Goal: Transaction & Acquisition: Register for event/course

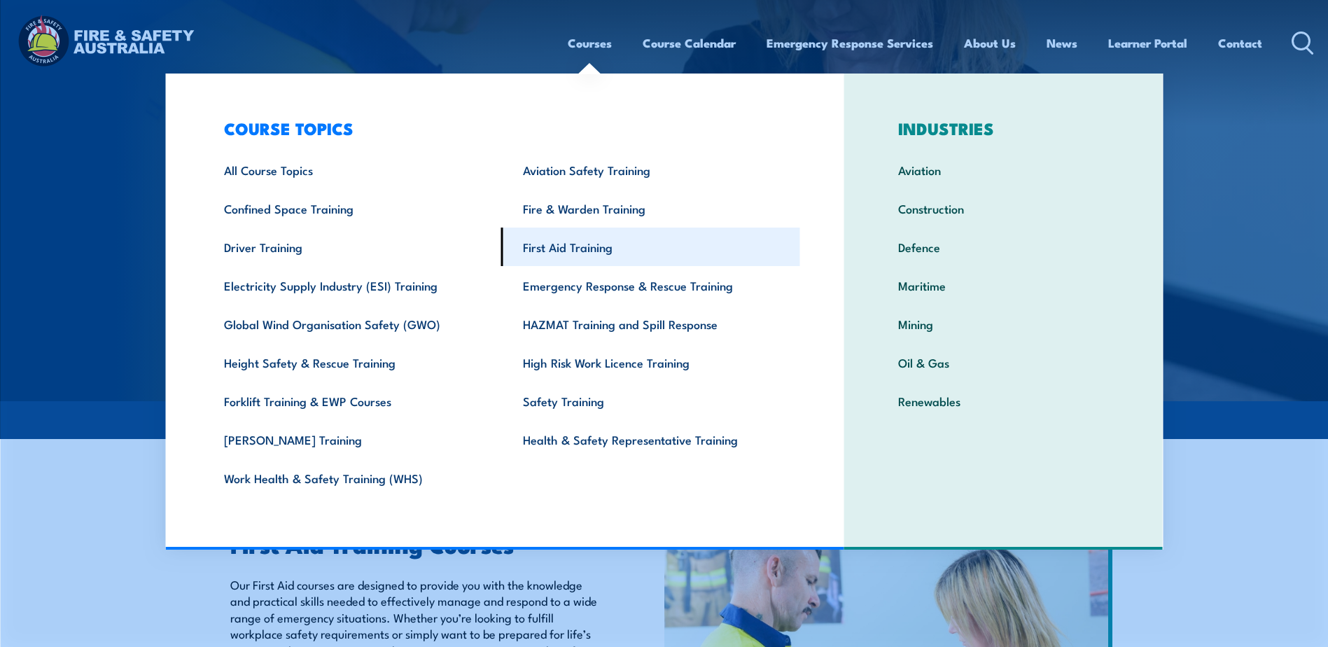
click at [588, 245] on link "First Aid Training" at bounding box center [650, 247] width 299 height 39
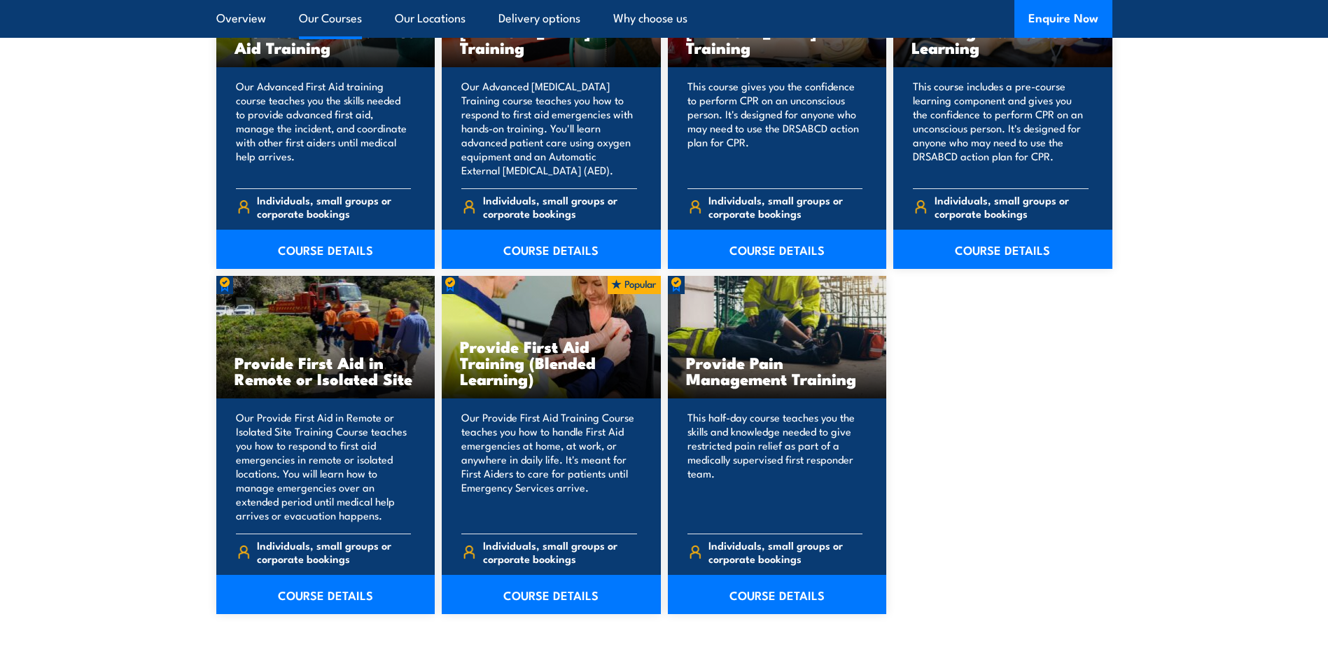
scroll to position [1890, 0]
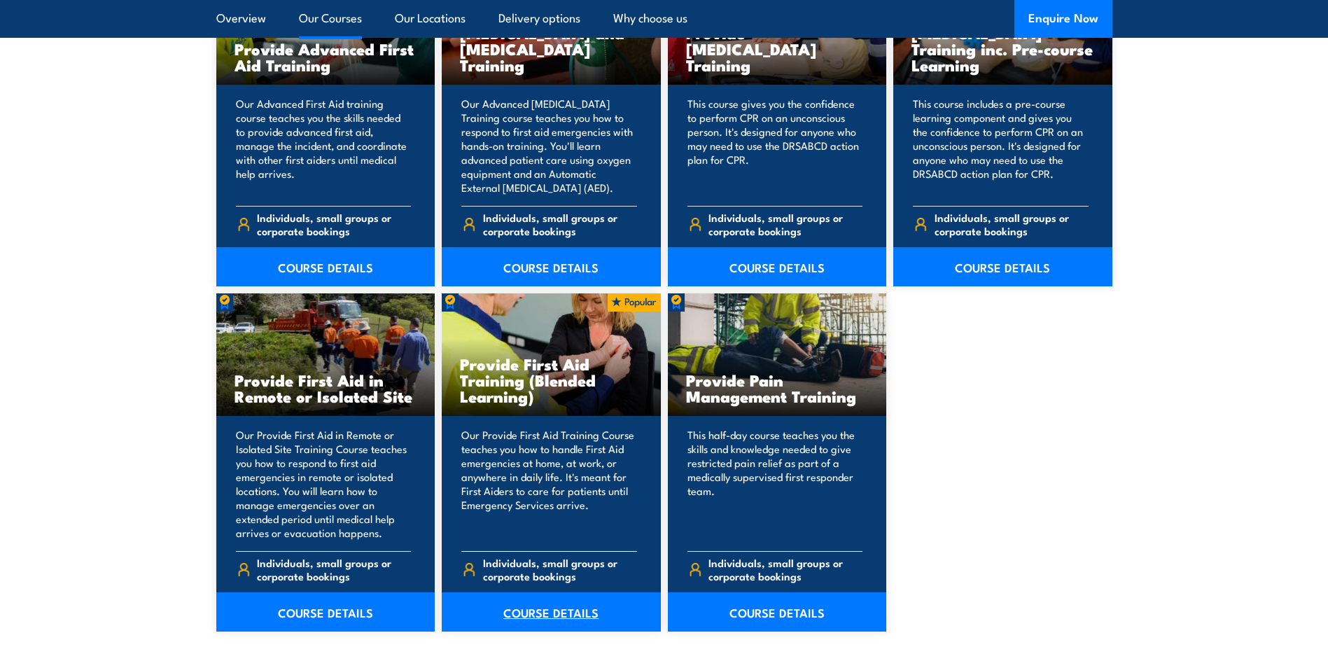
click at [547, 615] on link "COURSE DETAILS" at bounding box center [551, 611] width 219 height 39
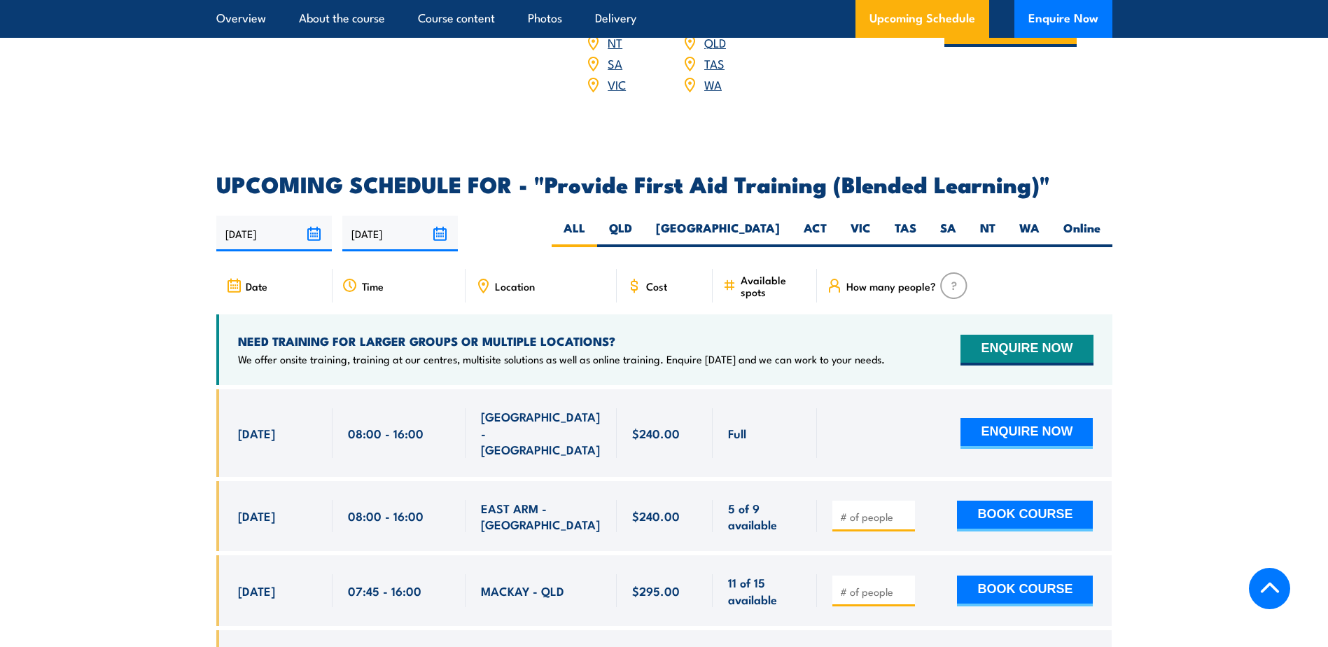
scroll to position [2520, 0]
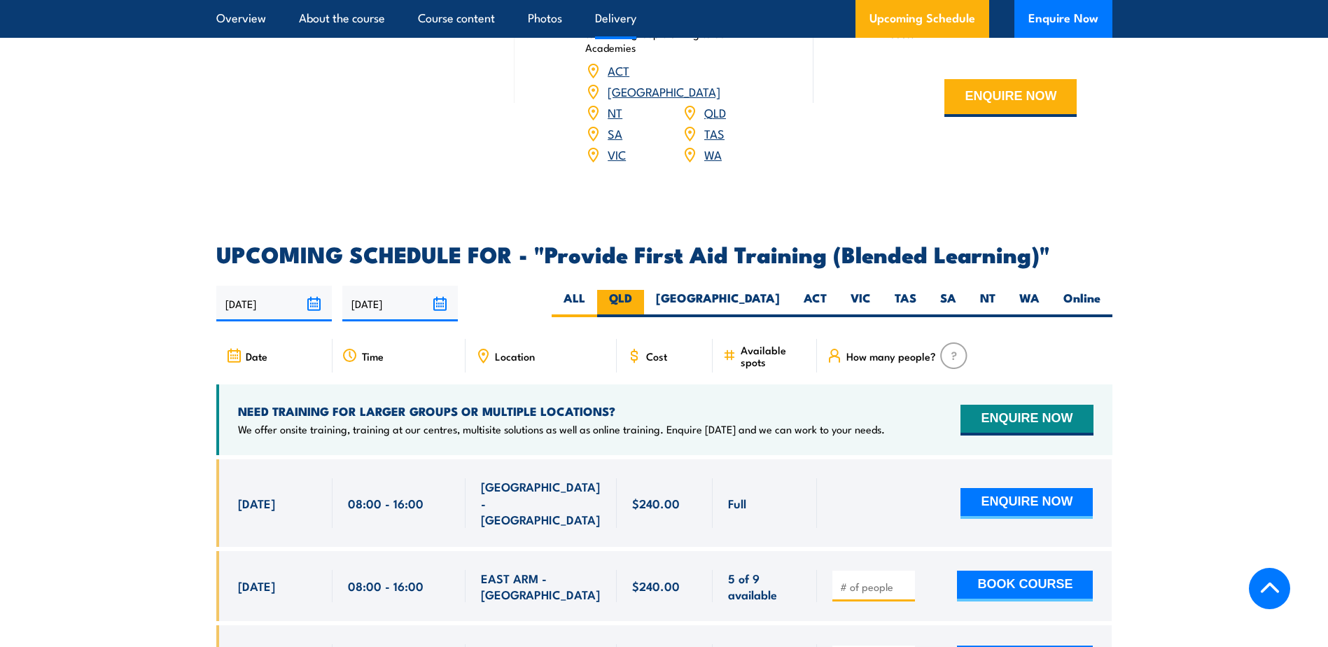
click at [644, 305] on label "QLD" at bounding box center [620, 303] width 47 height 27
click at [641, 299] on input "QLD" at bounding box center [636, 294] width 9 height 9
radio input "true"
